Goal: Information Seeking & Learning: Learn about a topic

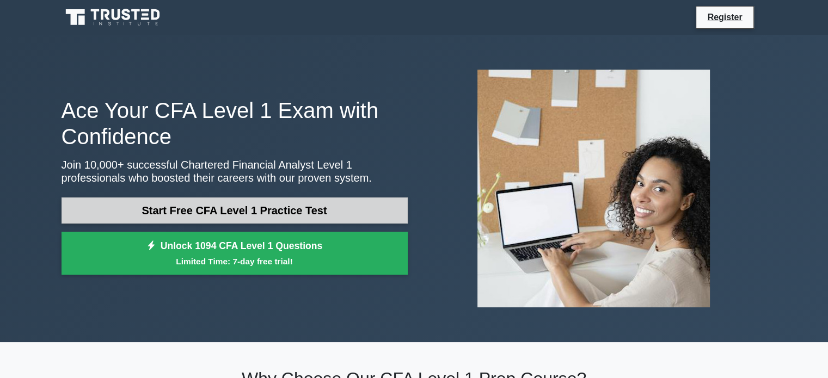
click at [339, 210] on link "Start Free CFA Level 1 Practice Test" at bounding box center [235, 211] width 346 height 26
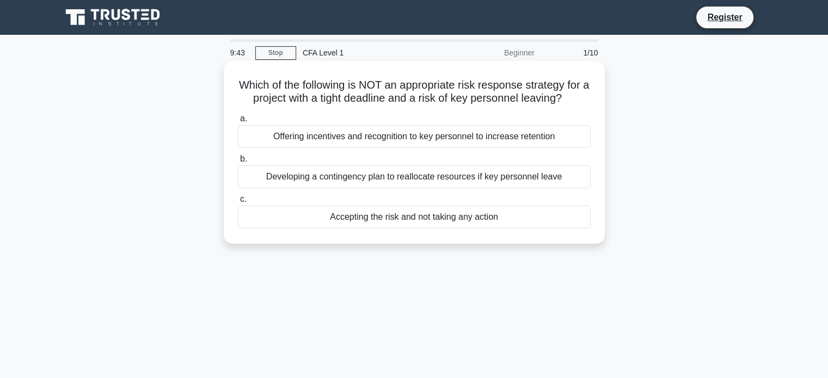
click at [461, 186] on div "Developing a contingency plan to reallocate resources if key personnel leave" at bounding box center [414, 177] width 353 height 23
click at [238, 163] on input "b. Developing a contingency plan to reallocate resources if key personnel leave" at bounding box center [238, 159] width 0 height 7
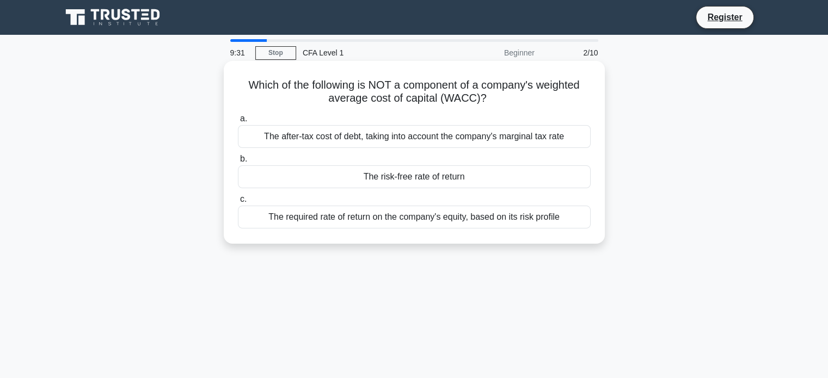
click at [422, 181] on div "The risk-free rate of return" at bounding box center [414, 177] width 353 height 23
click at [238, 163] on input "b. The risk-free rate of return" at bounding box center [238, 159] width 0 height 7
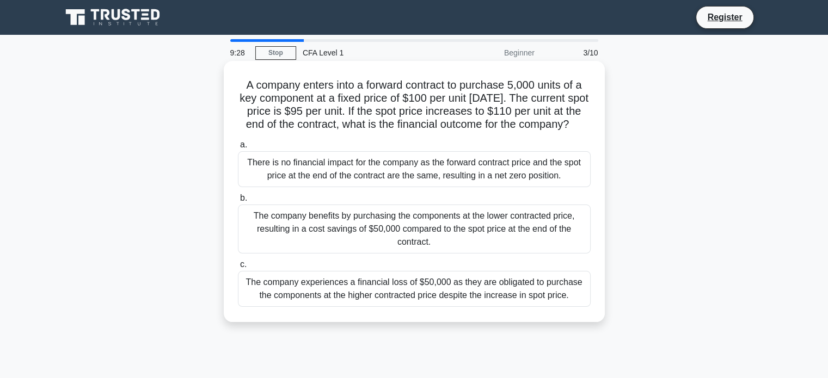
click at [451, 187] on div "There is no financial impact for the company as the forward contract price and …" at bounding box center [414, 169] width 353 height 36
click at [238, 149] on input "a. There is no financial impact for the company as the forward contract price a…" at bounding box center [238, 145] width 0 height 7
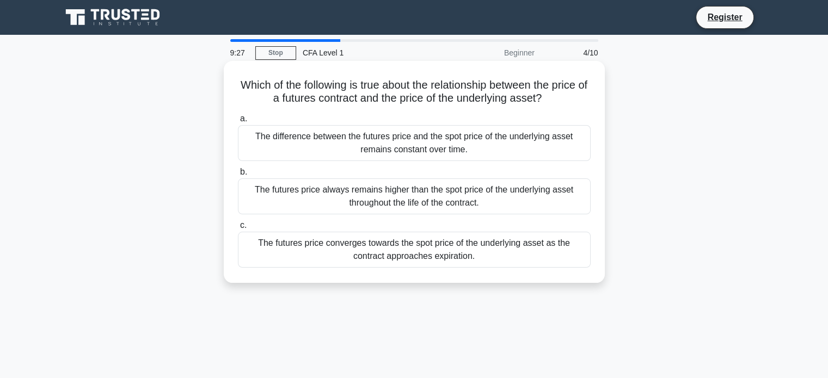
click at [433, 251] on div "The futures price converges towards the spot price of the underlying asset as t…" at bounding box center [414, 250] width 353 height 36
click at [238, 229] on input "c. The futures price converges towards the spot price of the underlying asset a…" at bounding box center [238, 225] width 0 height 7
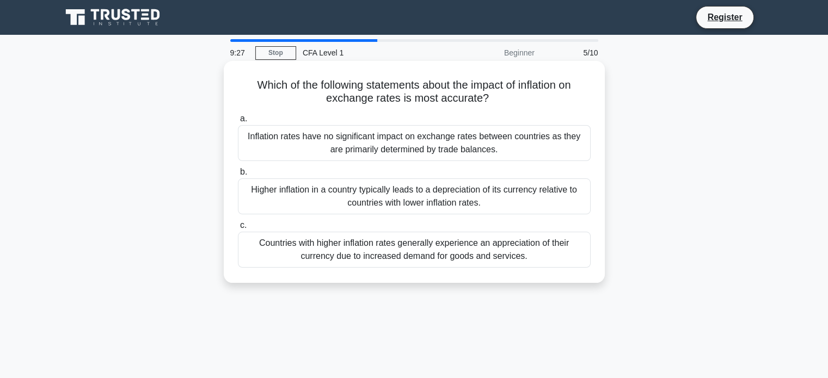
click at [390, 139] on div "Inflation rates have no significant impact on exchange rates between countries …" at bounding box center [414, 143] width 353 height 36
click at [238, 123] on input "a. Inflation rates have no significant impact on exchange rates between countri…" at bounding box center [238, 118] width 0 height 7
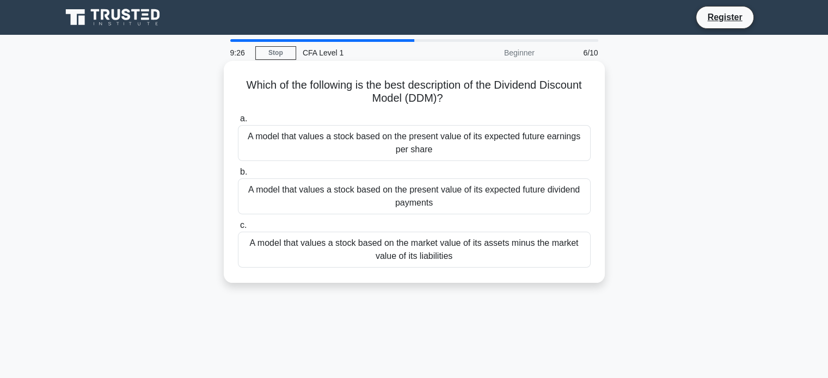
click at [410, 198] on div "A model that values a stock based on the present value of its expected future d…" at bounding box center [414, 197] width 353 height 36
click at [238, 176] on input "b. A model that values a stock based on the present value of its expected futur…" at bounding box center [238, 172] width 0 height 7
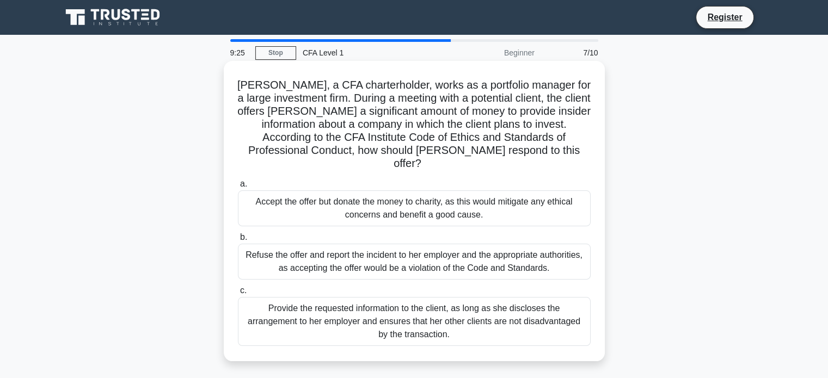
click at [414, 300] on div "Provide the requested information to the client, as long as she discloses the a…" at bounding box center [414, 321] width 353 height 49
click at [238, 295] on input "c. Provide the requested information to the client, as long as she discloses th…" at bounding box center [238, 291] width 0 height 7
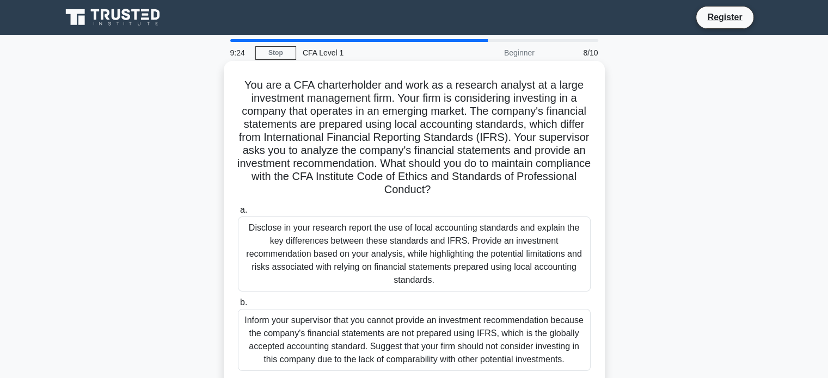
click at [429, 248] on div "Disclose in your research report the use of local accounting standards and expl…" at bounding box center [414, 254] width 353 height 75
click at [238, 214] on input "a. Disclose in your research report the use of local accounting standards and e…" at bounding box center [238, 210] width 0 height 7
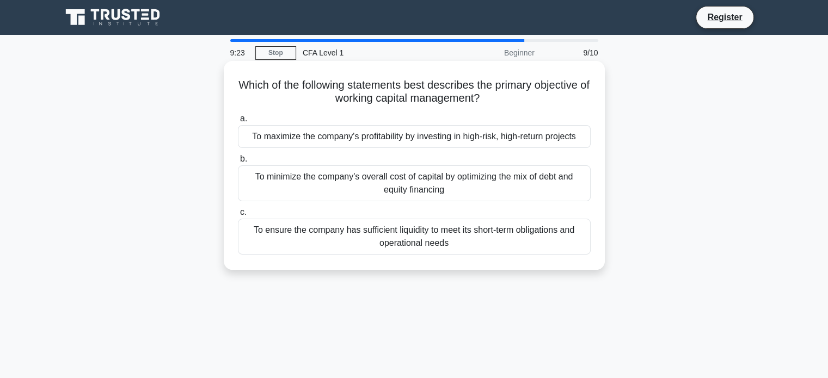
click at [418, 230] on div "To ensure the company has sufficient liquidity to meet its short-term obligatio…" at bounding box center [414, 237] width 353 height 36
click at [238, 216] on input "c. To ensure the company has sufficient liquidity to meet its short-term obliga…" at bounding box center [238, 212] width 0 height 7
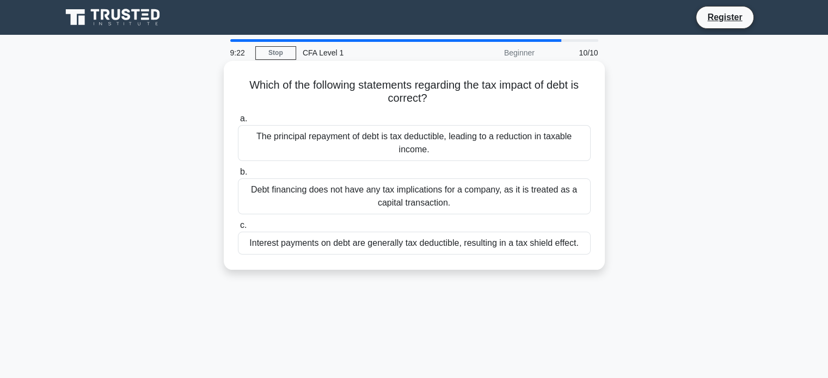
click at [418, 206] on div "Debt financing does not have any tax implications for a company, as it is treat…" at bounding box center [414, 197] width 353 height 36
click at [238, 176] on input "b. Debt financing does not have any tax implications for a company, as it is tr…" at bounding box center [238, 172] width 0 height 7
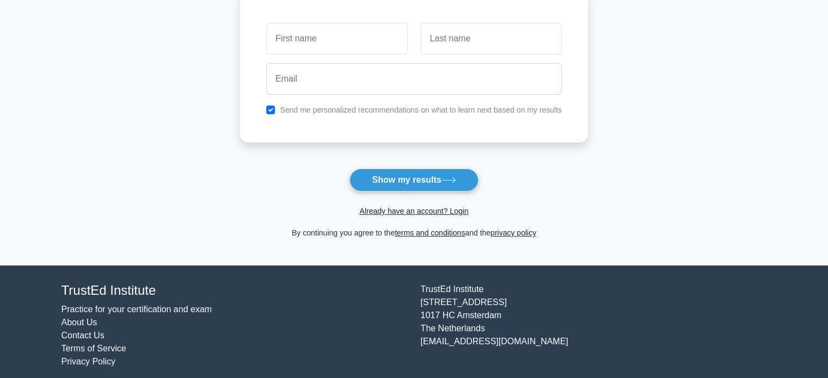
scroll to position [168, 0]
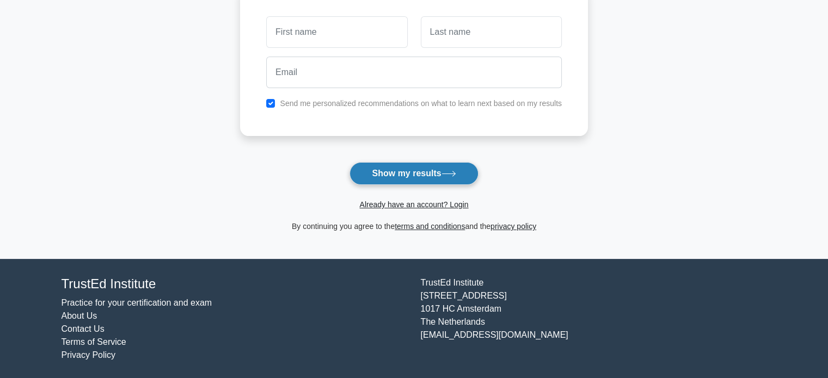
click at [455, 176] on button "Show my results" at bounding box center [414, 173] width 129 height 23
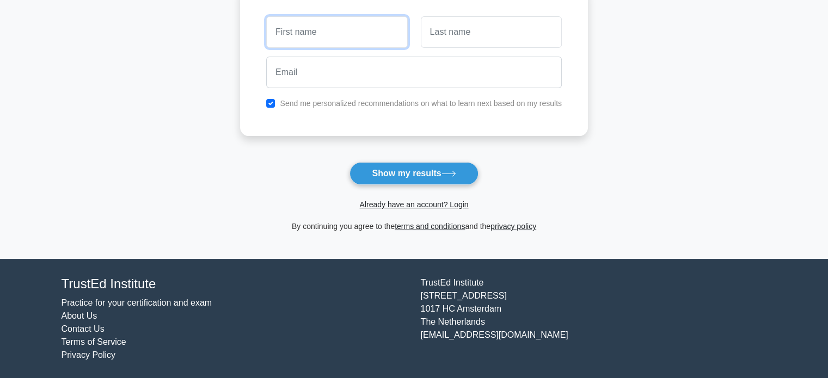
scroll to position [0, 0]
